Goal: Task Accomplishment & Management: Use online tool/utility

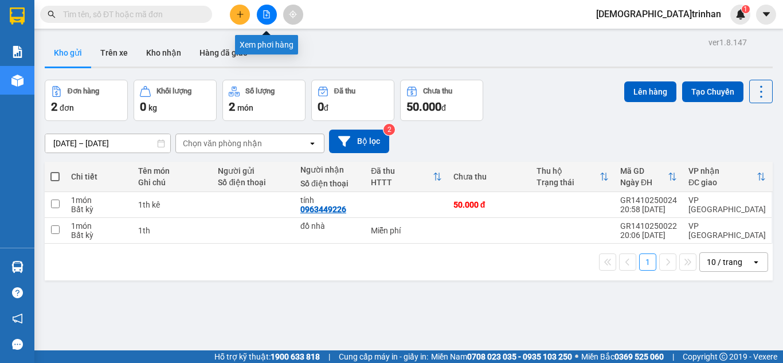
click at [265, 11] on icon "file-add" at bounding box center [266, 14] width 8 height 8
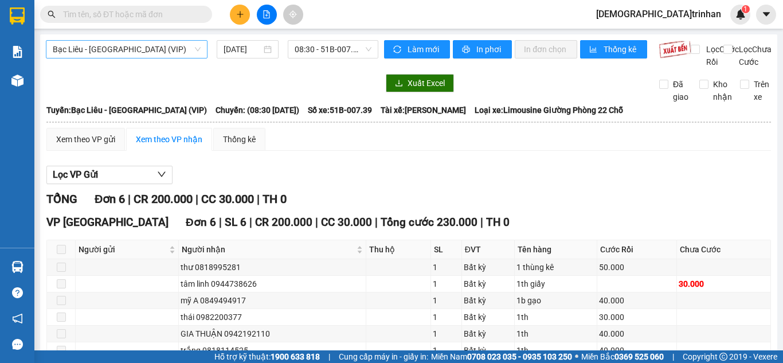
click at [103, 49] on span "Bạc Liêu - [GEOGRAPHIC_DATA] (VIP)" at bounding box center [127, 49] width 148 height 17
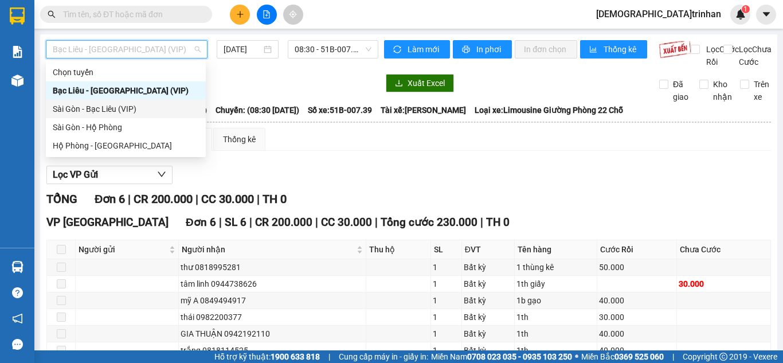
click at [88, 112] on div "Sài Gòn - Bạc Liêu (VIP)" at bounding box center [126, 109] width 146 height 13
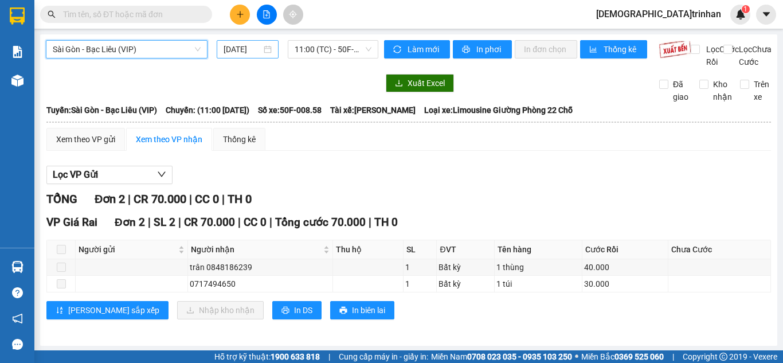
click at [239, 48] on input "[DATE]" at bounding box center [242, 49] width 38 height 13
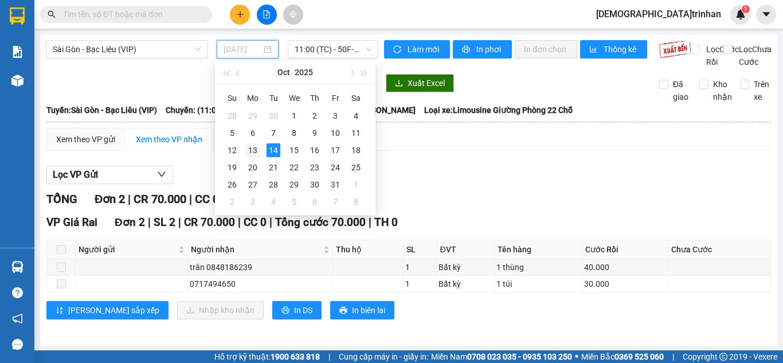
click at [255, 149] on div "13" at bounding box center [253, 150] width 14 height 14
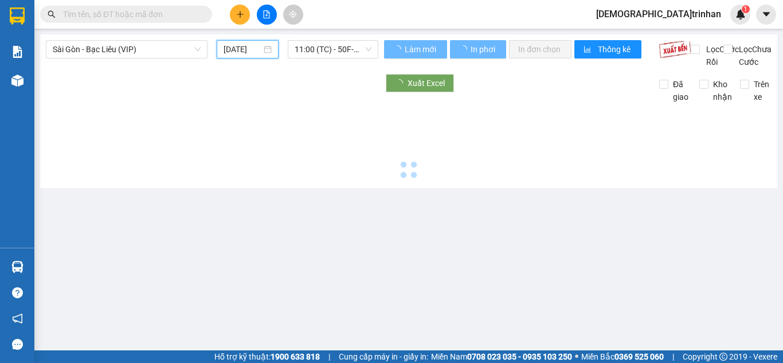
type input "[DATE]"
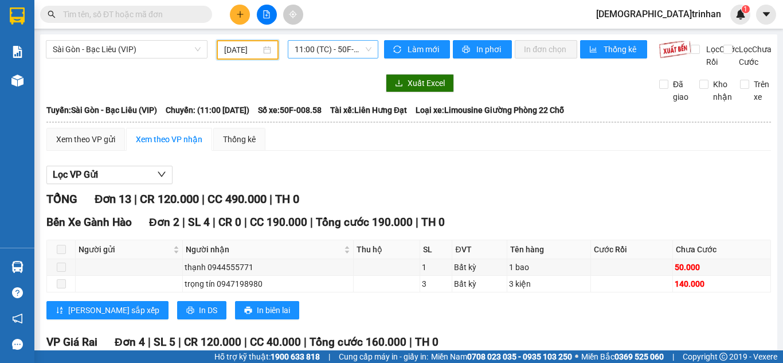
click at [314, 46] on span "11:00 (TC) - 50F-008.58" at bounding box center [333, 49] width 77 height 17
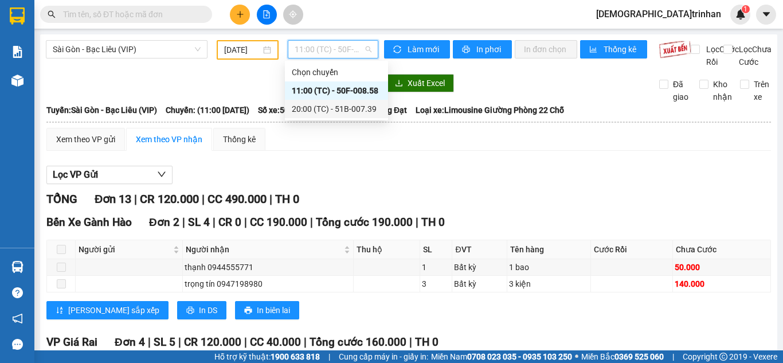
click at [303, 107] on div "20:00 (TC) - 51B-007.39" at bounding box center [336, 109] width 89 height 13
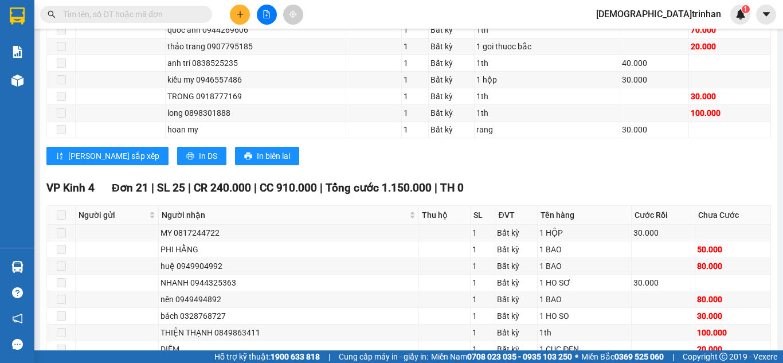
scroll to position [431, 0]
